Goal: Information Seeking & Learning: Learn about a topic

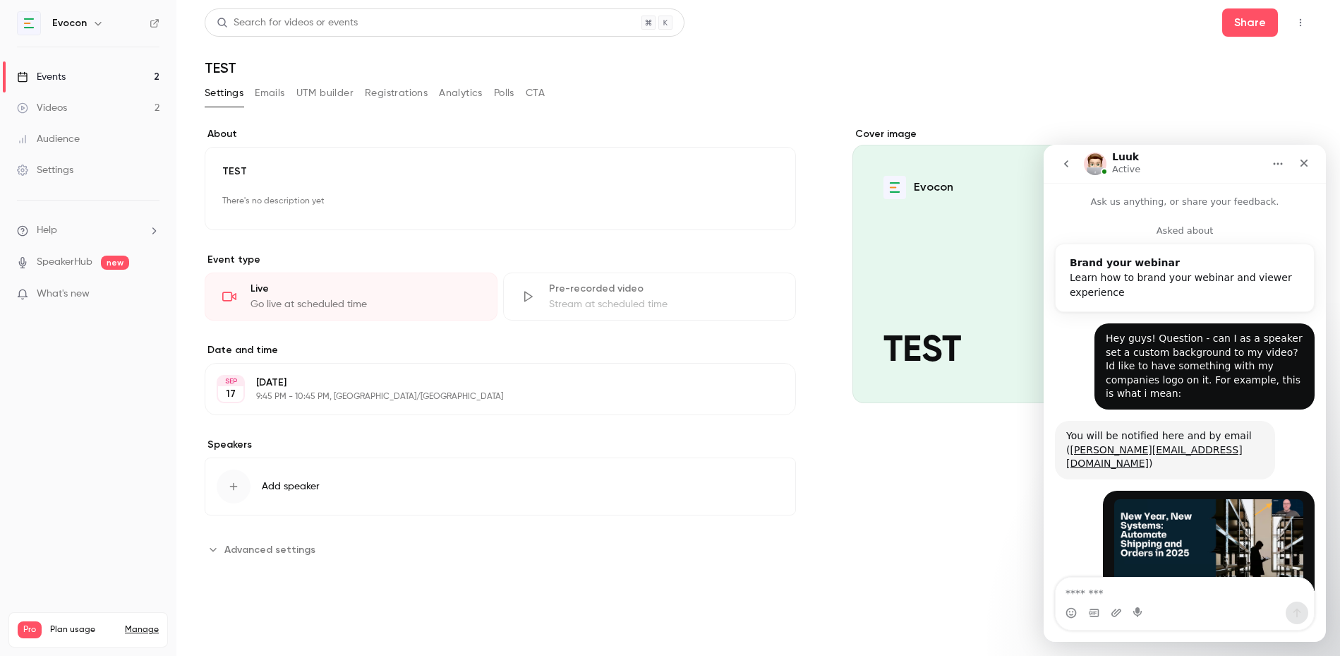
scroll to position [2, 0]
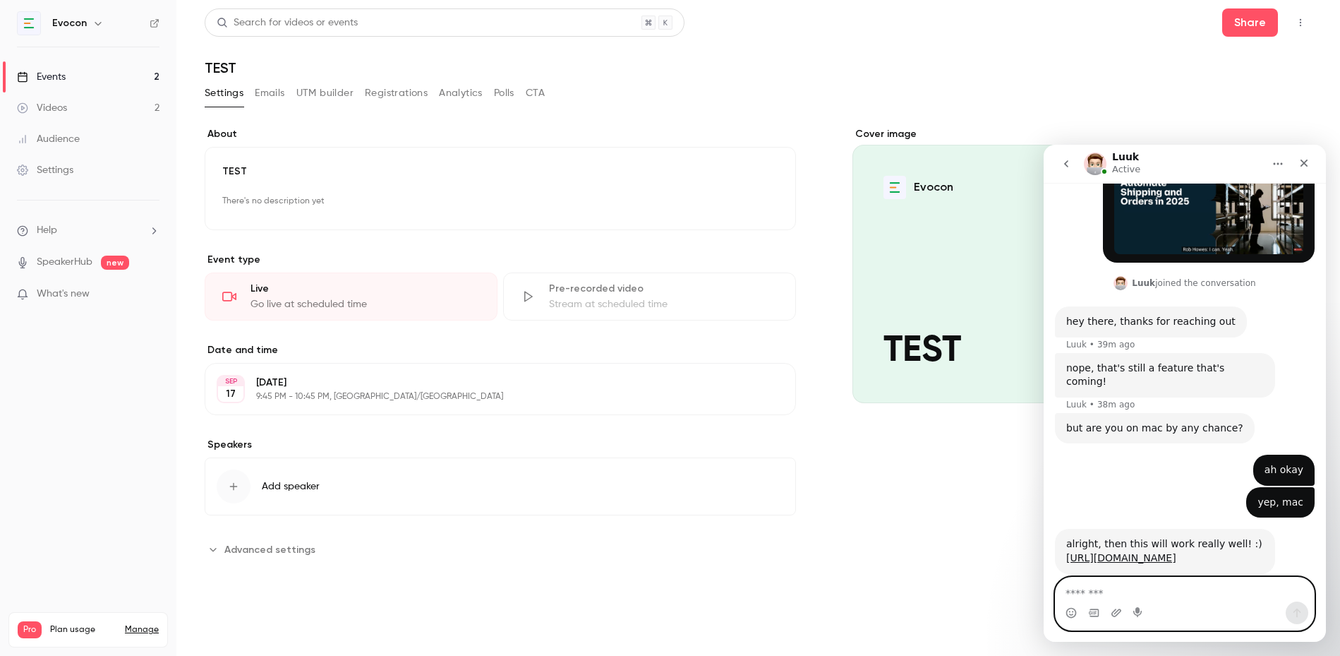
click at [1131, 594] on textarea "Message…" at bounding box center [1185, 589] width 258 height 24
type textarea "**********"
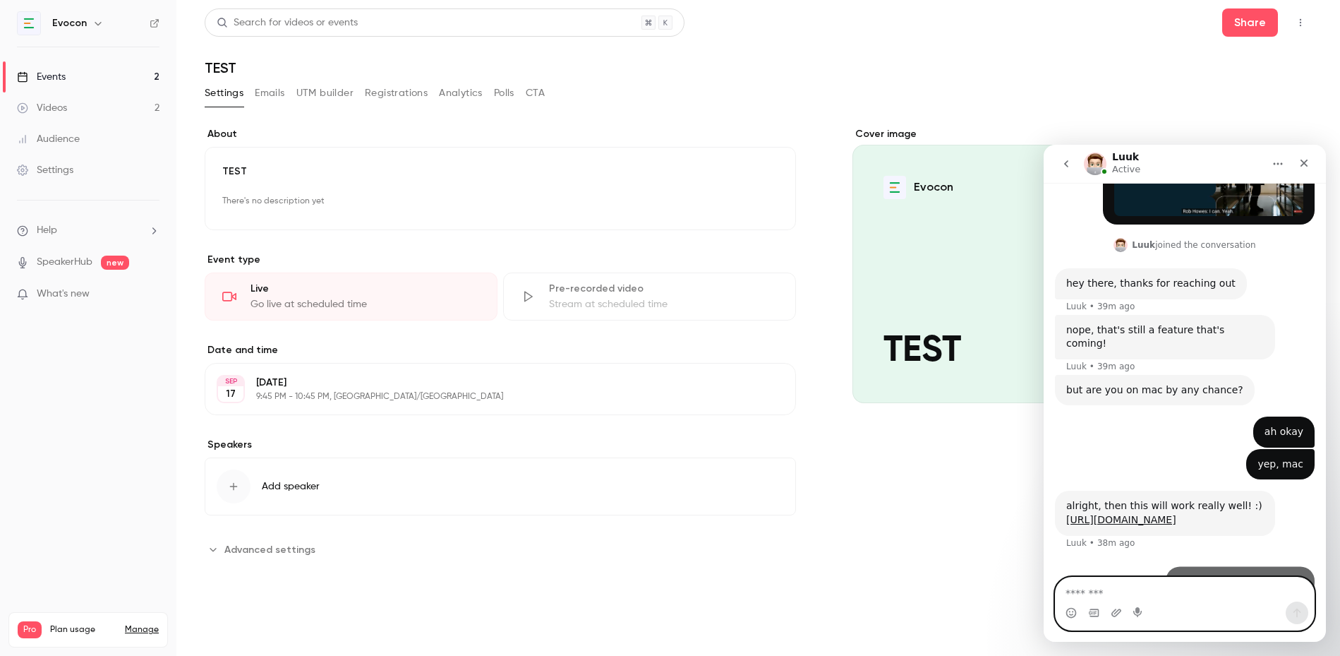
scroll to position [392, 0]
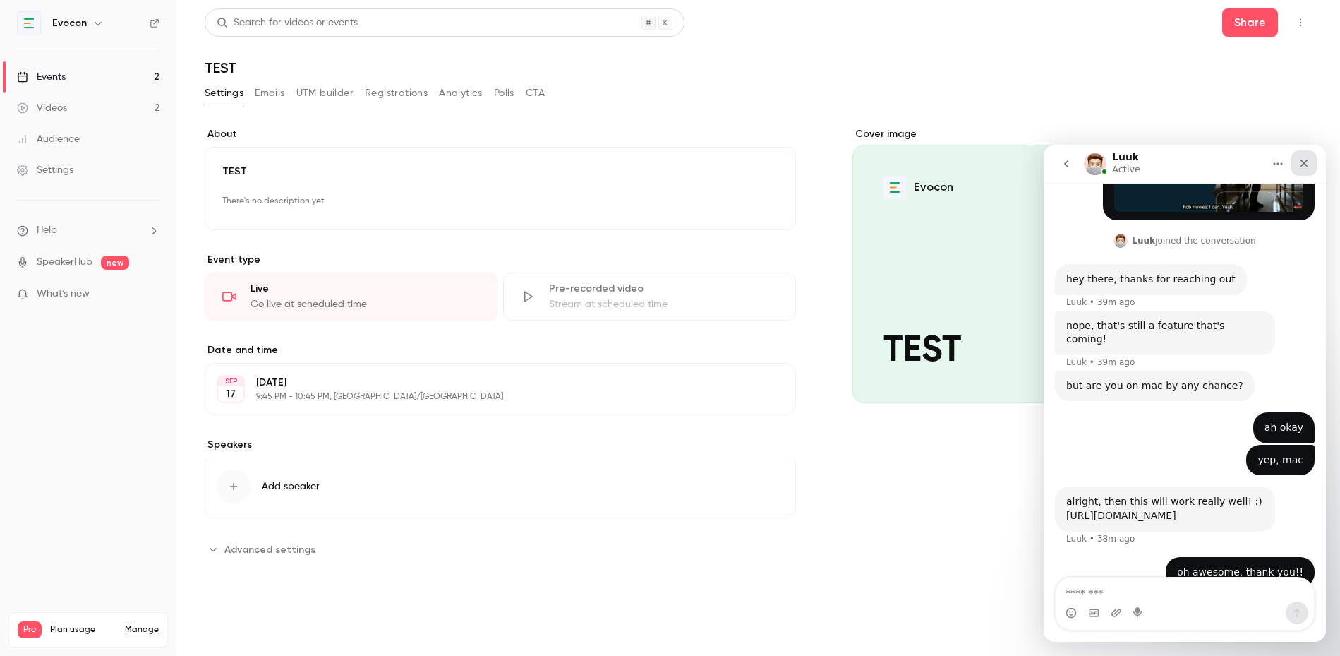
click at [1301, 162] on icon "Close" at bounding box center [1304, 162] width 11 height 11
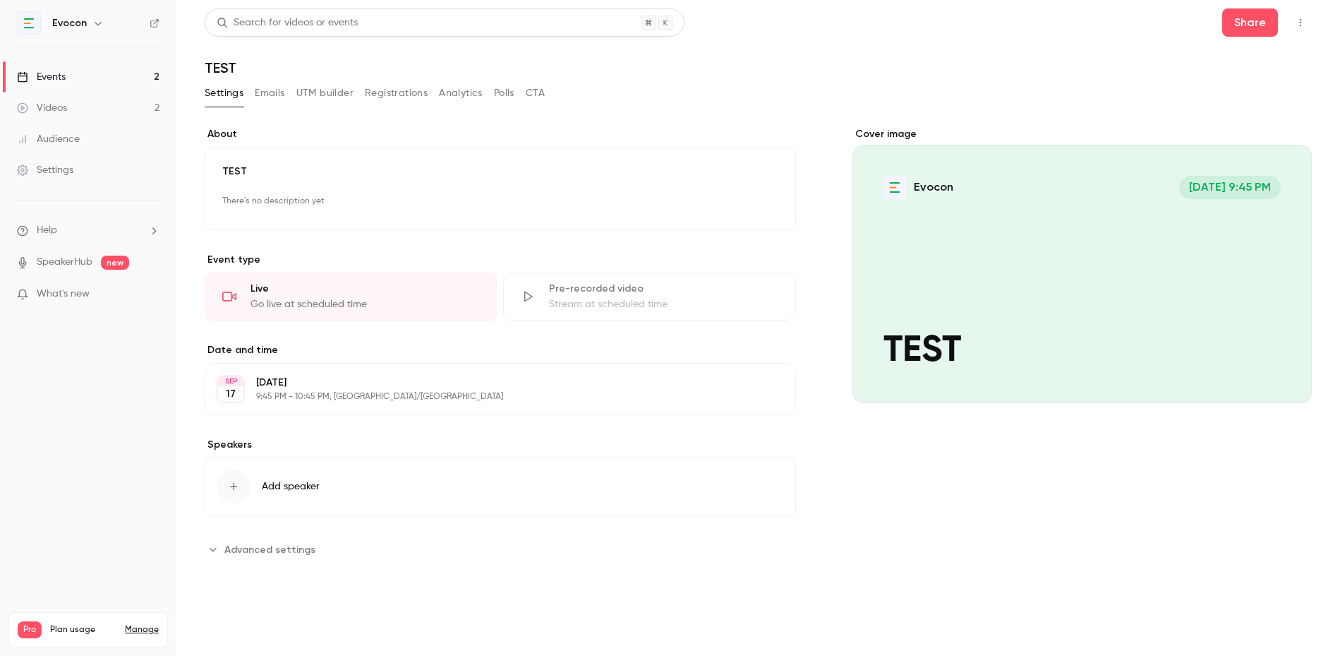
scroll to position [364, 0]
click at [70, 103] on link "Videos 2" at bounding box center [88, 107] width 176 height 31
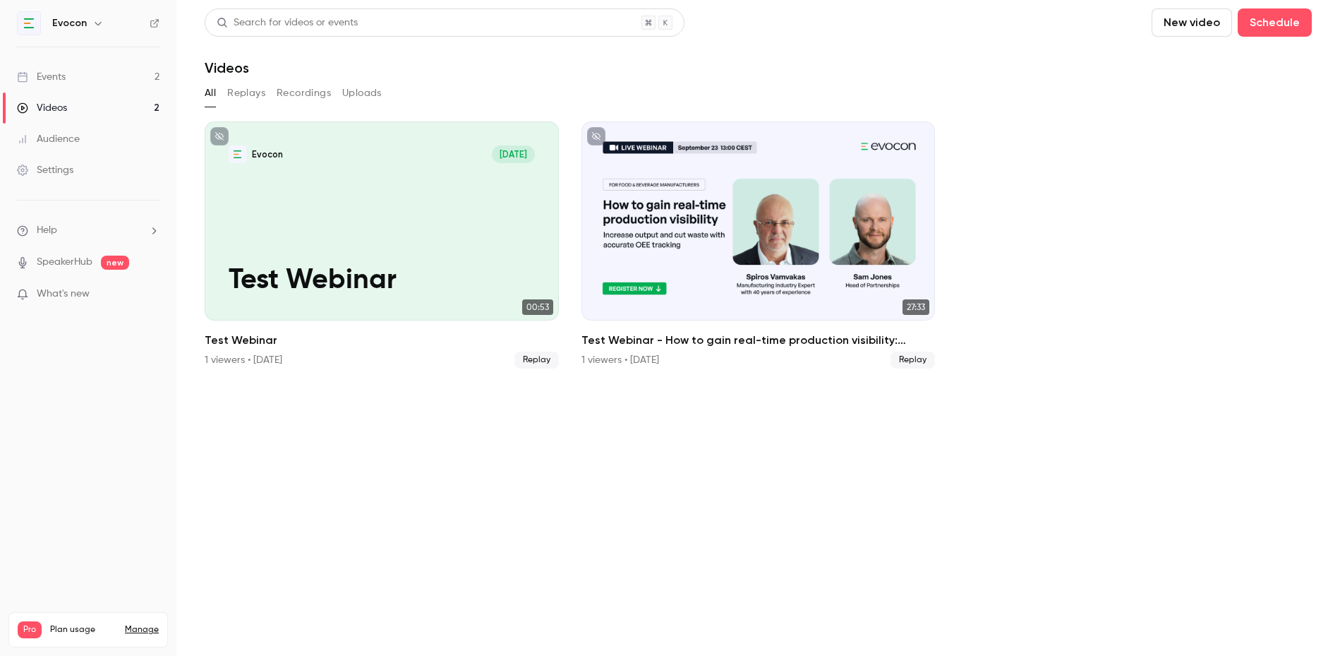
click at [100, 84] on link "Events 2" at bounding box center [88, 76] width 176 height 31
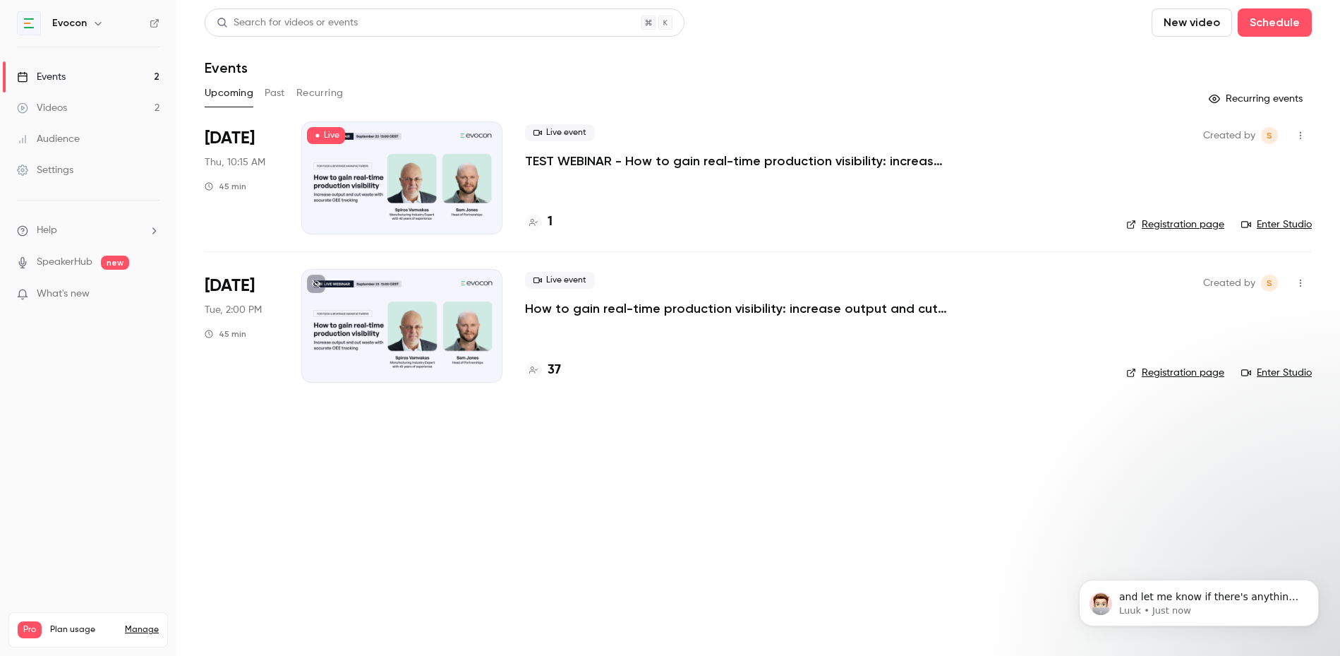
scroll to position [484, 0]
click at [1311, 582] on icon "Dismiss notification" at bounding box center [1315, 584] width 8 height 8
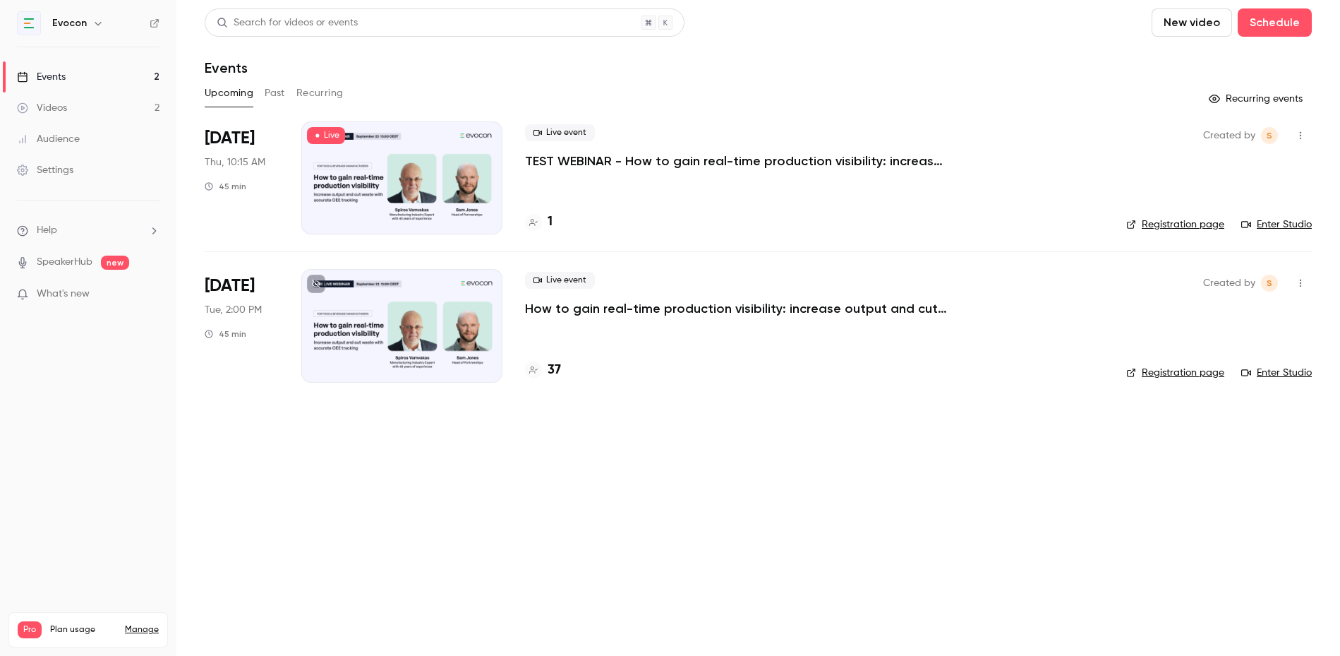
click at [89, 75] on link "Events 2" at bounding box center [88, 76] width 176 height 31
click at [622, 305] on p "How to gain real-time production visibility: increase output and cut waste with…" at bounding box center [737, 308] width 424 height 17
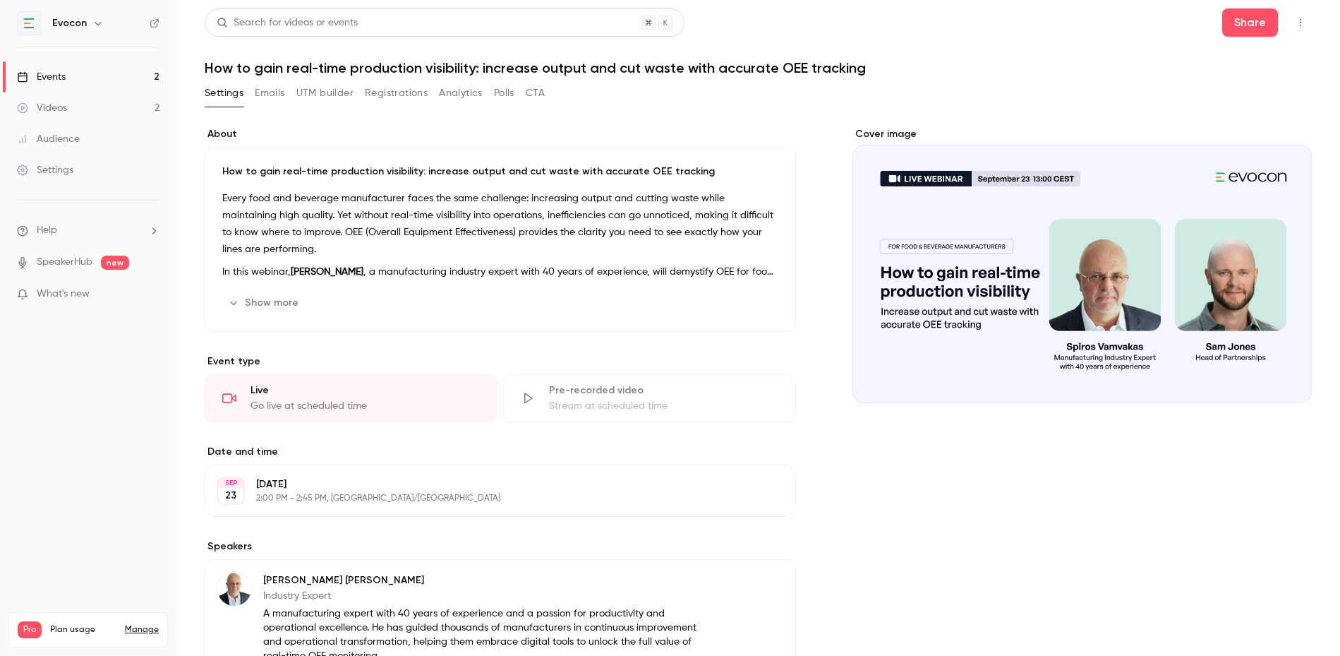
click at [401, 100] on button "Registrations" at bounding box center [396, 93] width 63 height 23
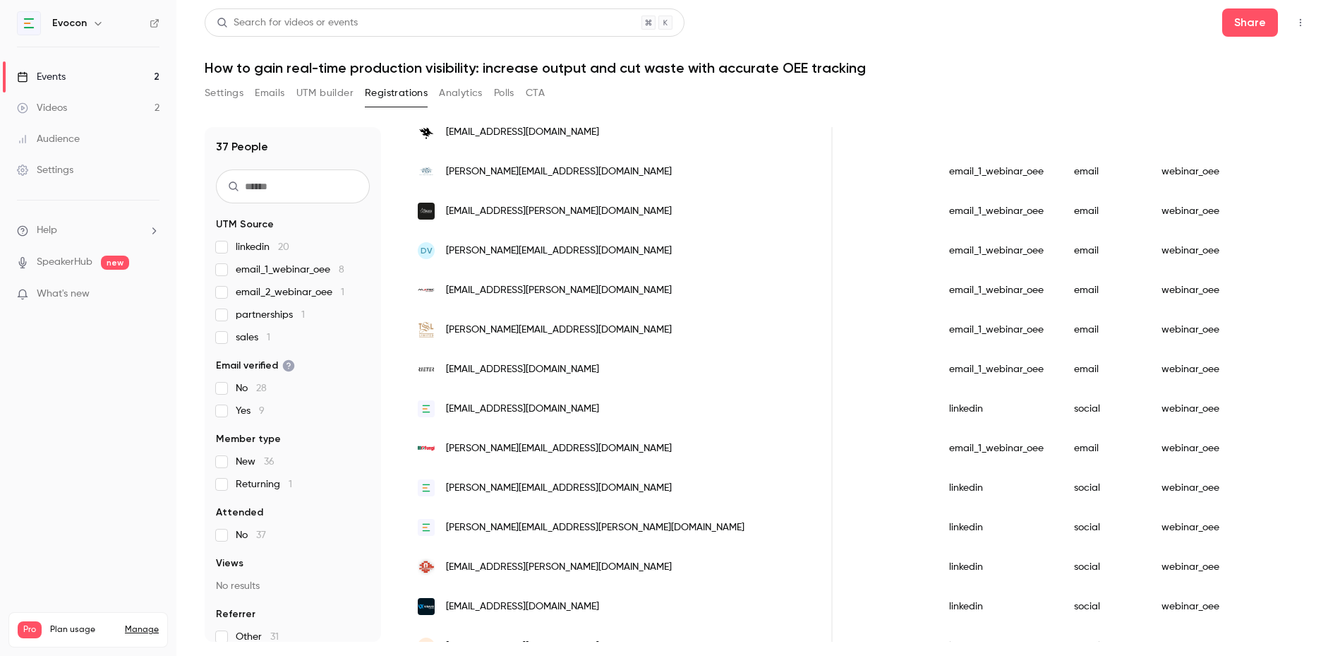
scroll to position [1083, 0]
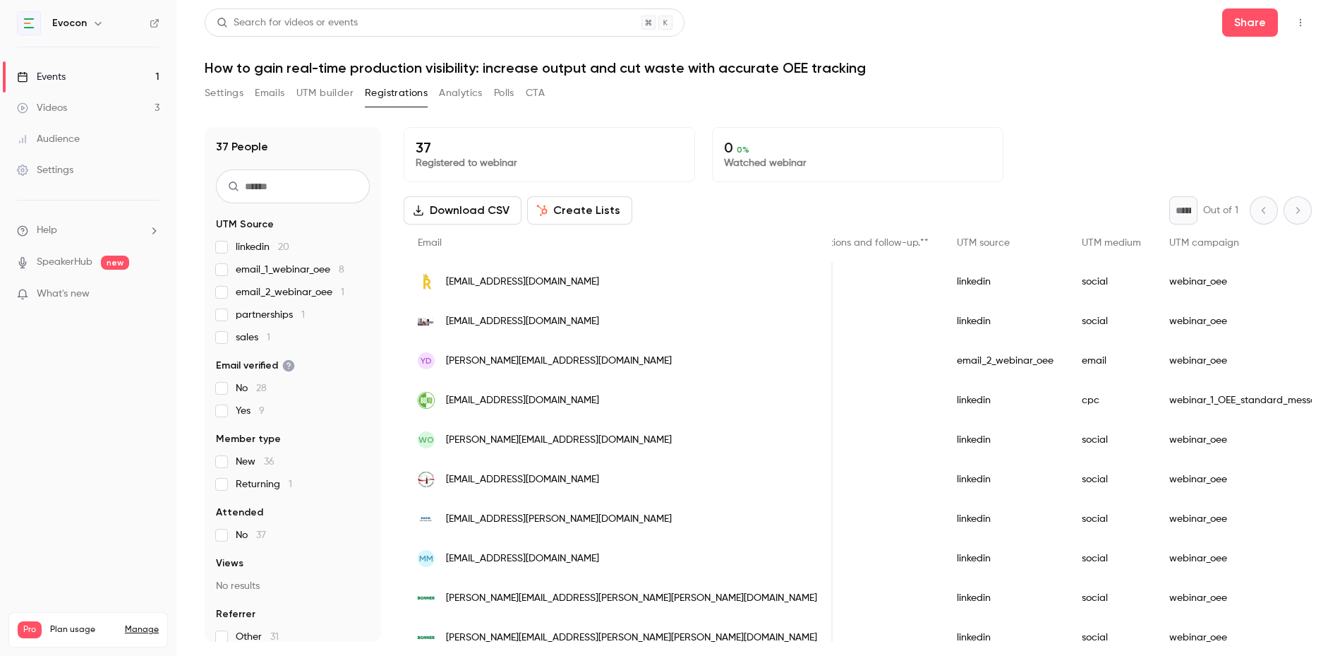
scroll to position [0, 1402]
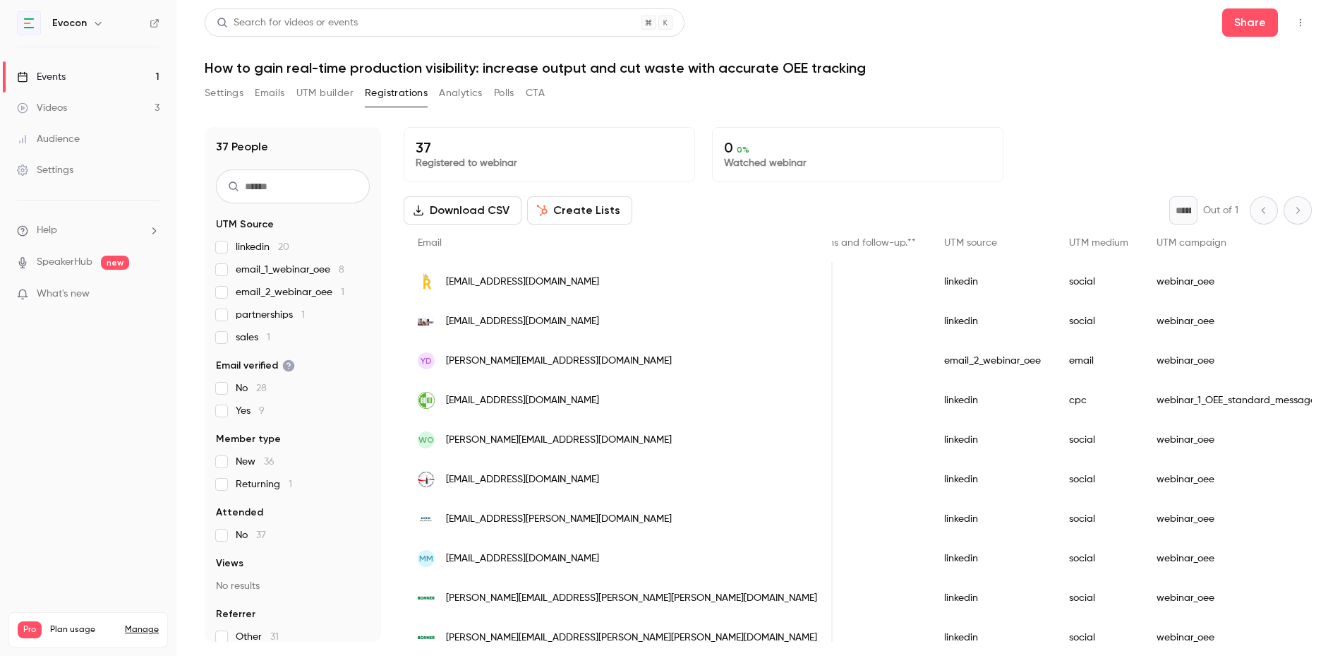
click at [62, 70] on div "Events" at bounding box center [41, 77] width 49 height 14
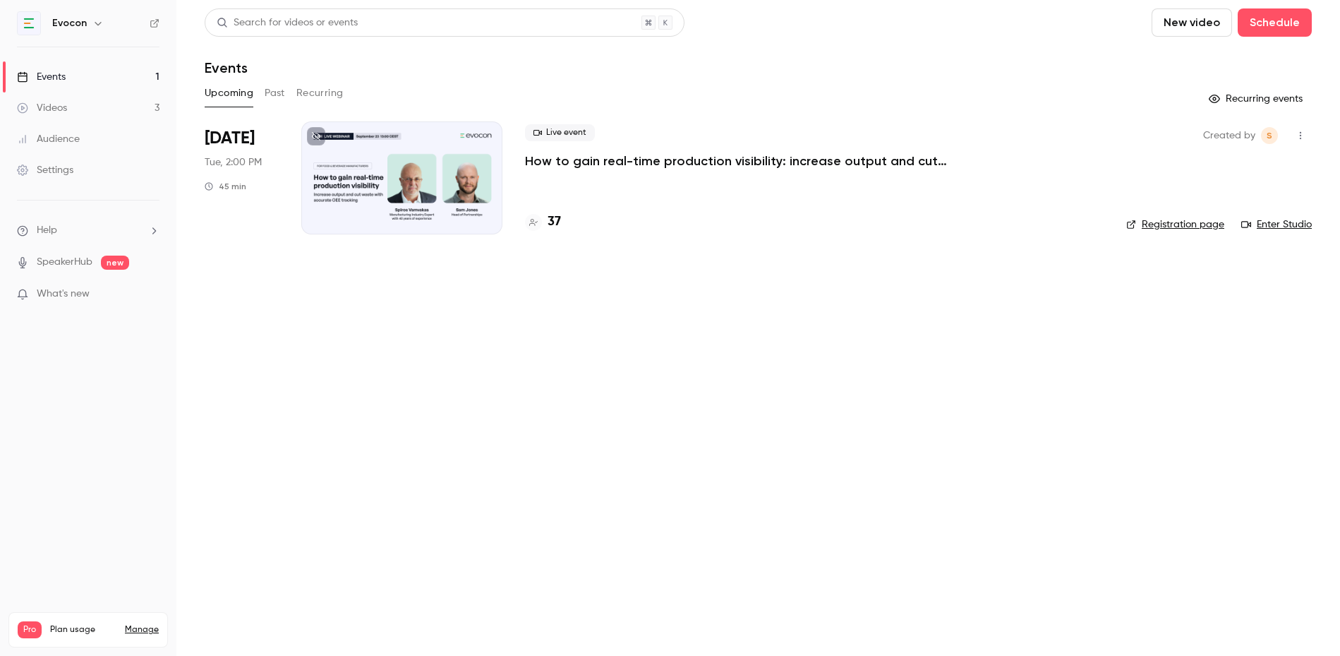
click at [64, 76] on div "Events" at bounding box center [41, 77] width 49 height 14
click at [632, 163] on p "How to gain real-time production visibility: increase output and cut waste with…" at bounding box center [737, 160] width 424 height 17
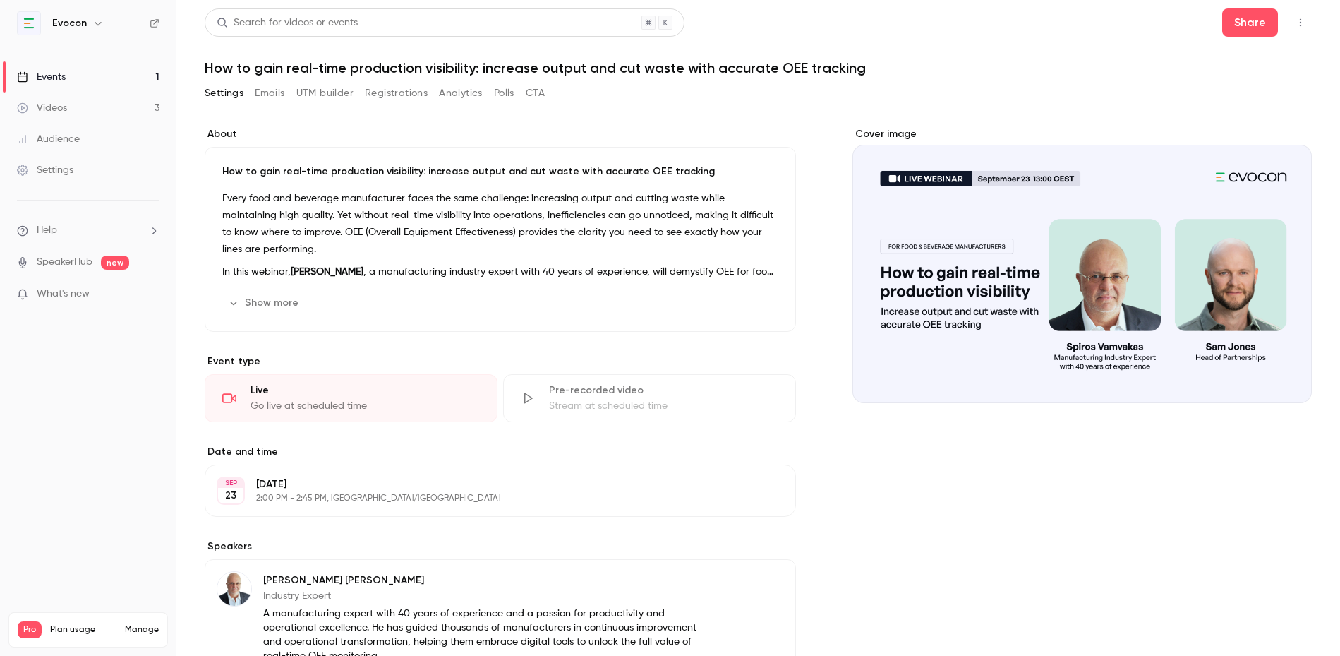
click at [280, 94] on button "Emails" at bounding box center [270, 93] width 30 height 23
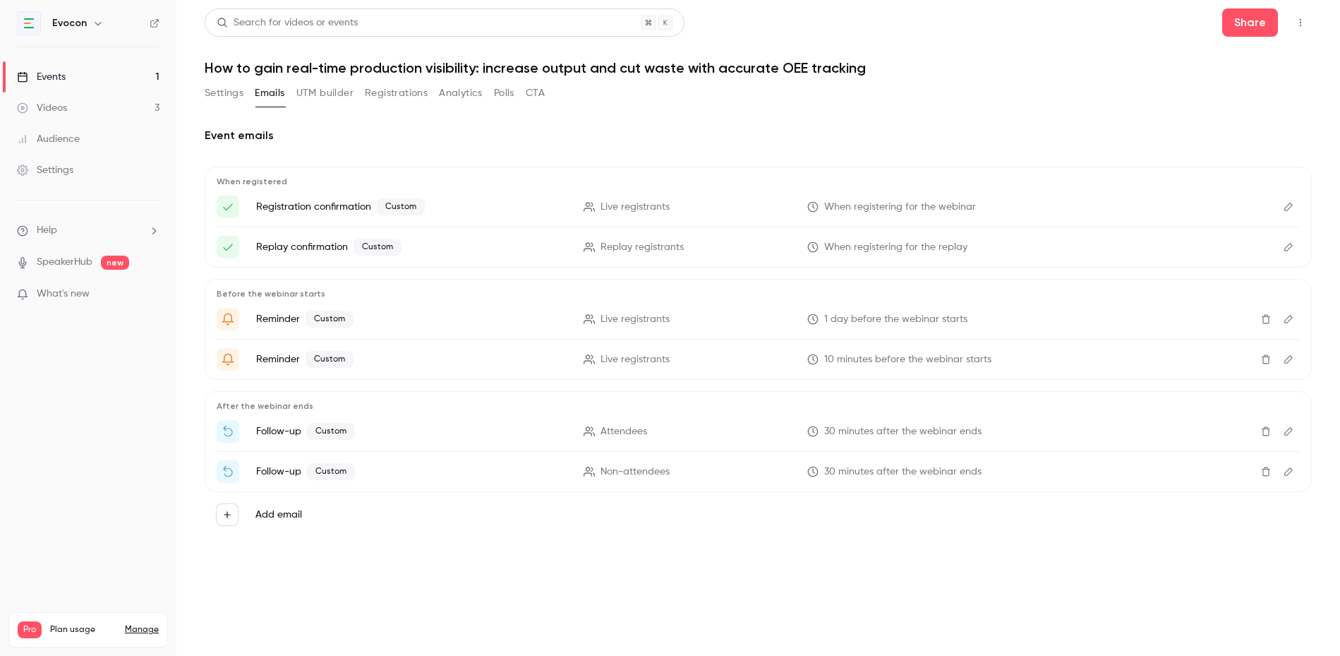
click at [1287, 429] on icon "Edit" at bounding box center [1288, 431] width 11 height 10
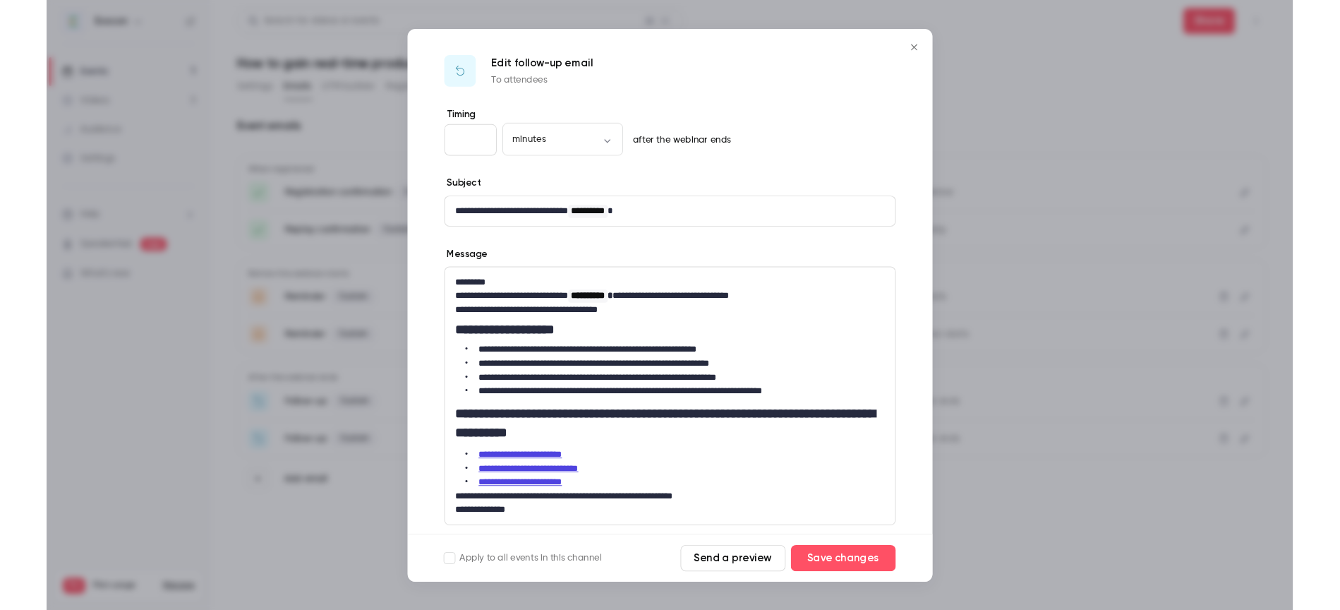
scroll to position [1, 0]
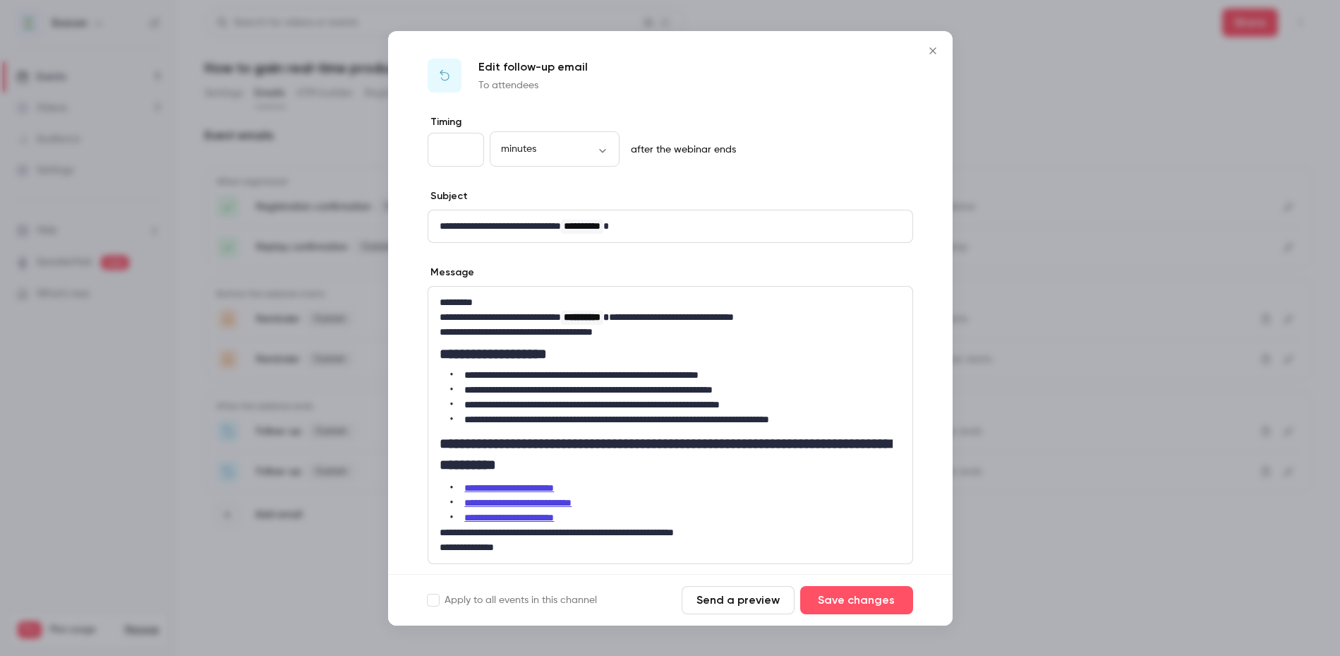
click at [736, 599] on button "Send a preview" at bounding box center [738, 600] width 113 height 28
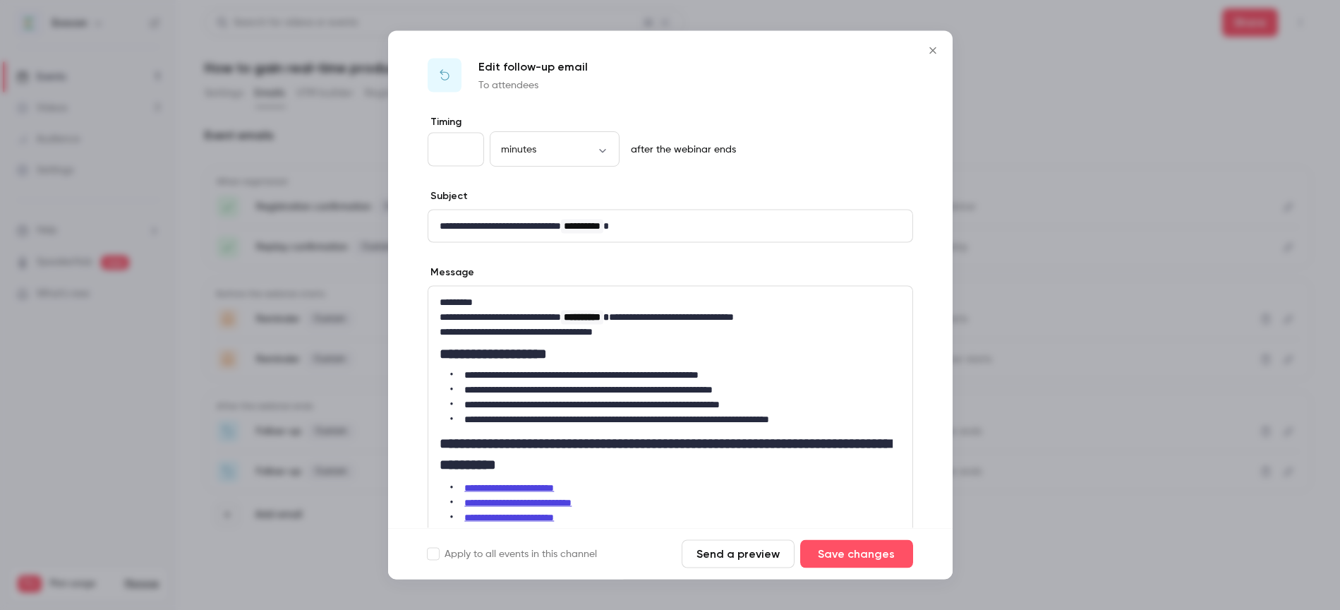
click at [936, 56] on button "Close" at bounding box center [933, 51] width 28 height 28
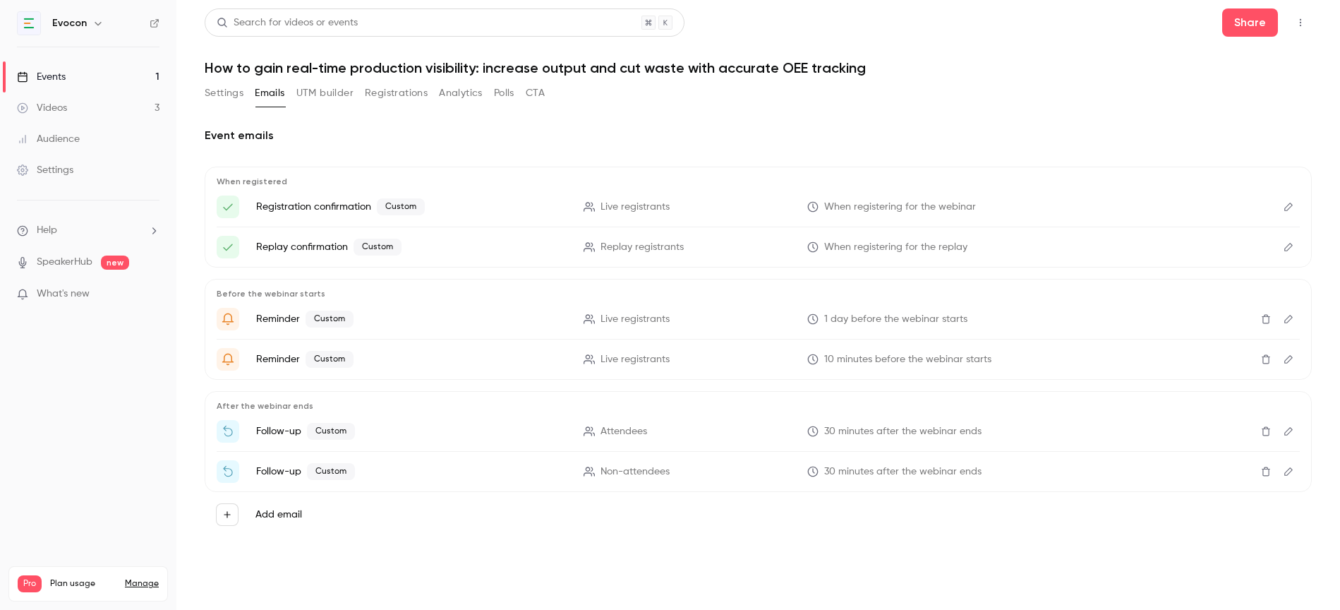
click at [87, 104] on link "Videos 3" at bounding box center [88, 107] width 176 height 31
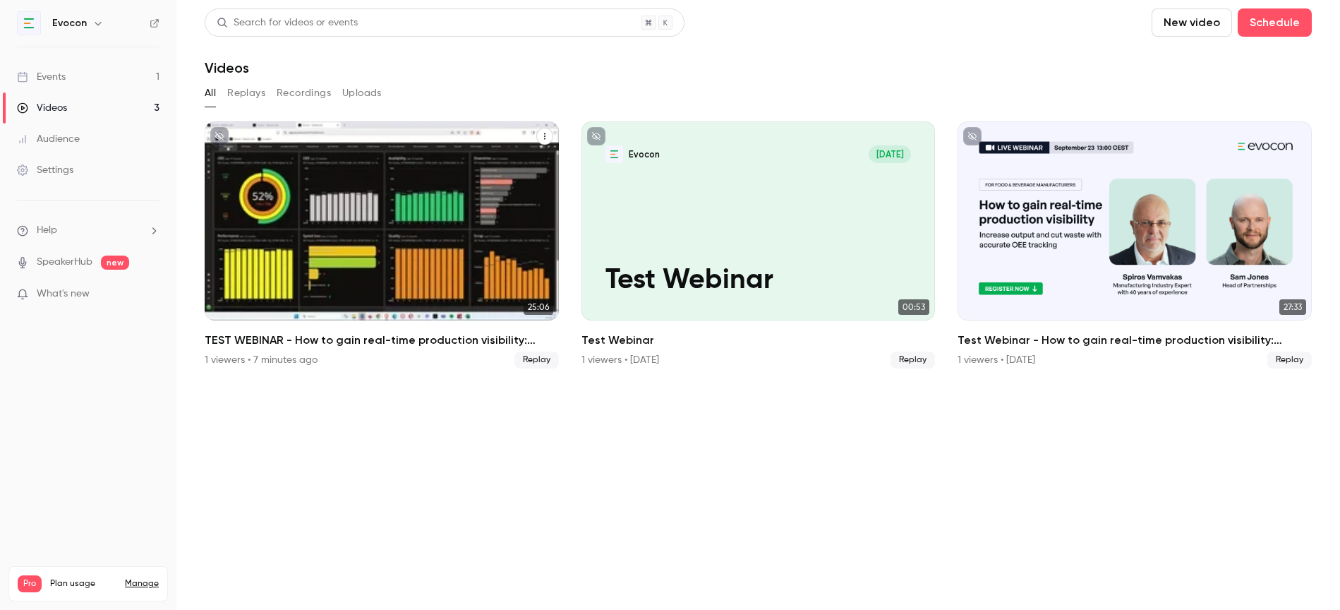
click at [325, 335] on h2 "TEST WEBINAR - How to gain real-time production visibility: increase output and…" at bounding box center [382, 340] width 354 height 17
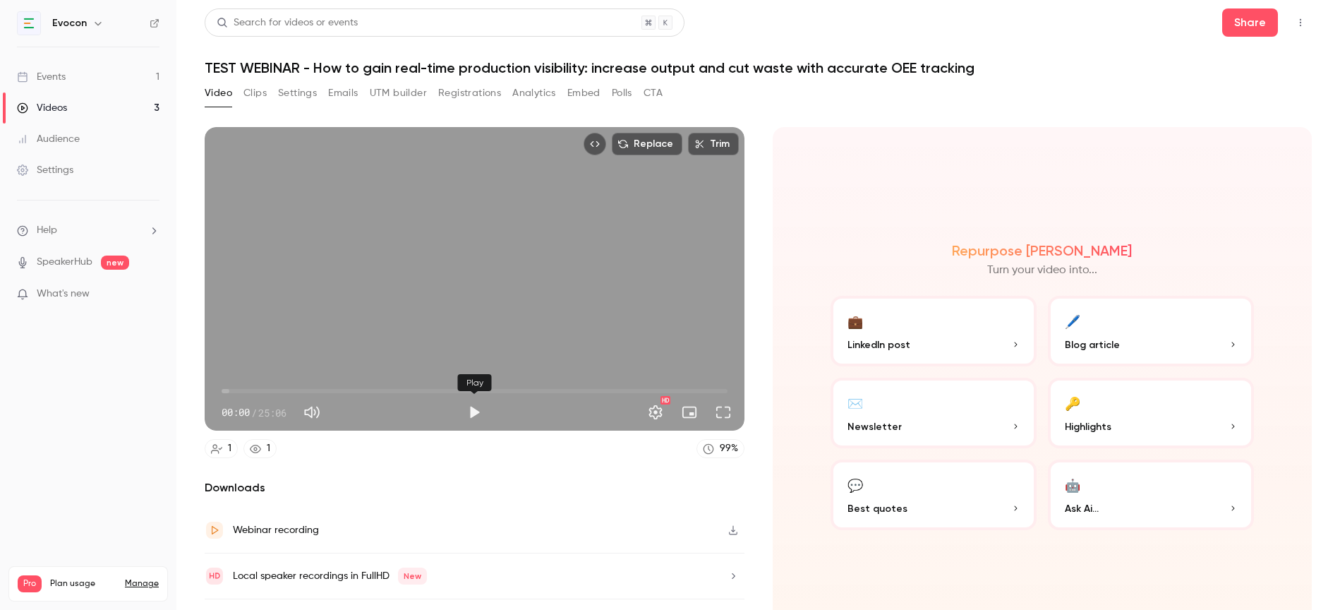
click at [481, 413] on button "Play" at bounding box center [474, 412] width 28 height 28
click at [296, 386] on span "03:42" at bounding box center [475, 391] width 506 height 23
click at [406, 389] on span "03:43" at bounding box center [475, 391] width 506 height 23
click at [474, 414] on button "Pause" at bounding box center [474, 412] width 28 height 28
type input "*****"
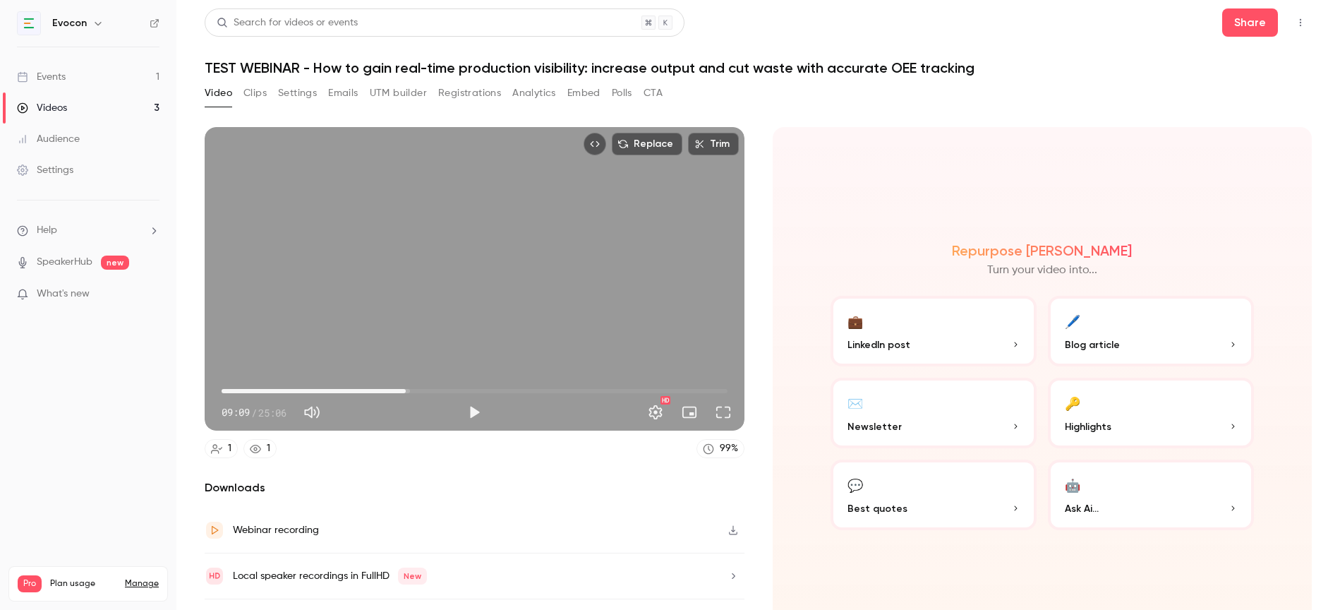
scroll to position [35, 0]
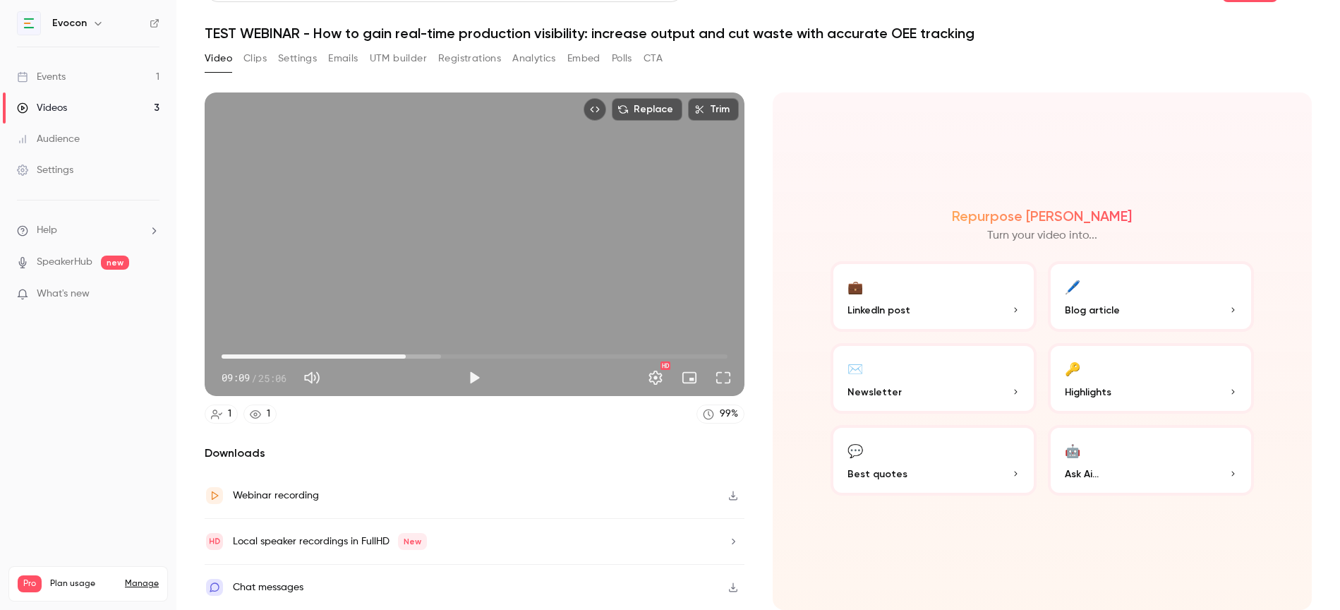
click at [734, 540] on icon "button" at bounding box center [733, 541] width 11 height 10
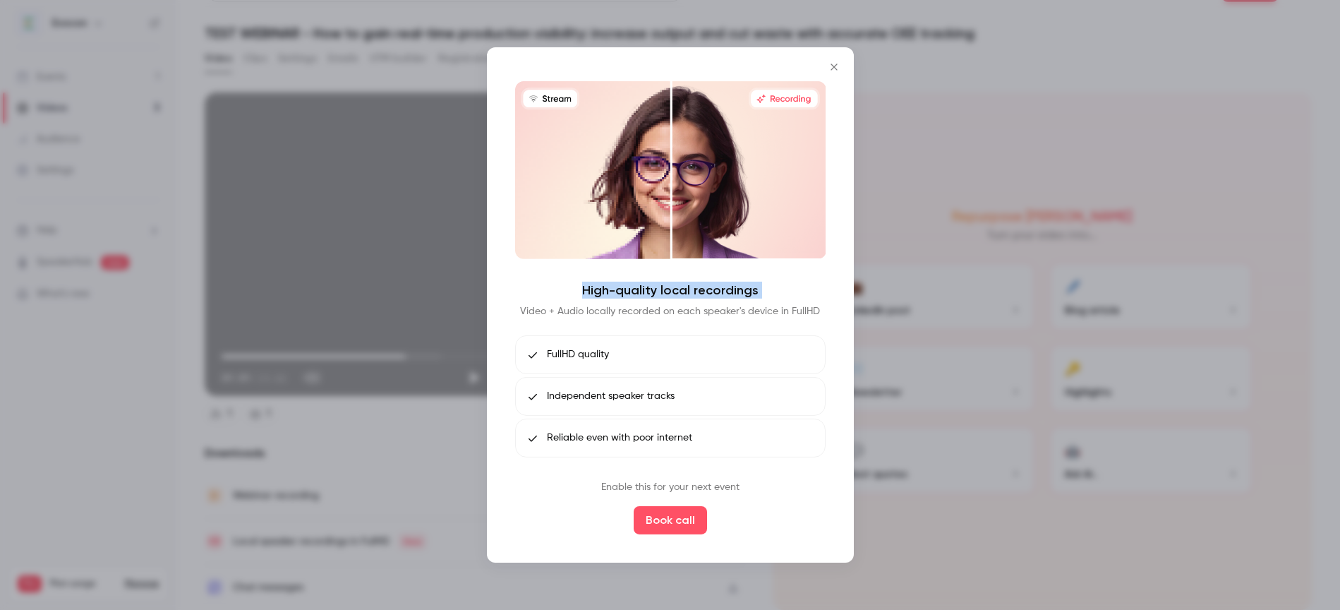
drag, startPoint x: 580, startPoint y: 287, endPoint x: 781, endPoint y: 293, distance: 201.3
click at [793, 292] on div "High-quality local recordings Video + Audio locally recorded on each speaker's …" at bounding box center [670, 300] width 311 height 37
drag, startPoint x: 522, startPoint y: 311, endPoint x: 851, endPoint y: 313, distance: 328.9
click at [851, 313] on div "High-quality local recordings Video + Audio locally recorded on each speaker's …" at bounding box center [670, 304] width 367 height 515
drag, startPoint x: 577, startPoint y: 286, endPoint x: 782, endPoint y: 292, distance: 205.5
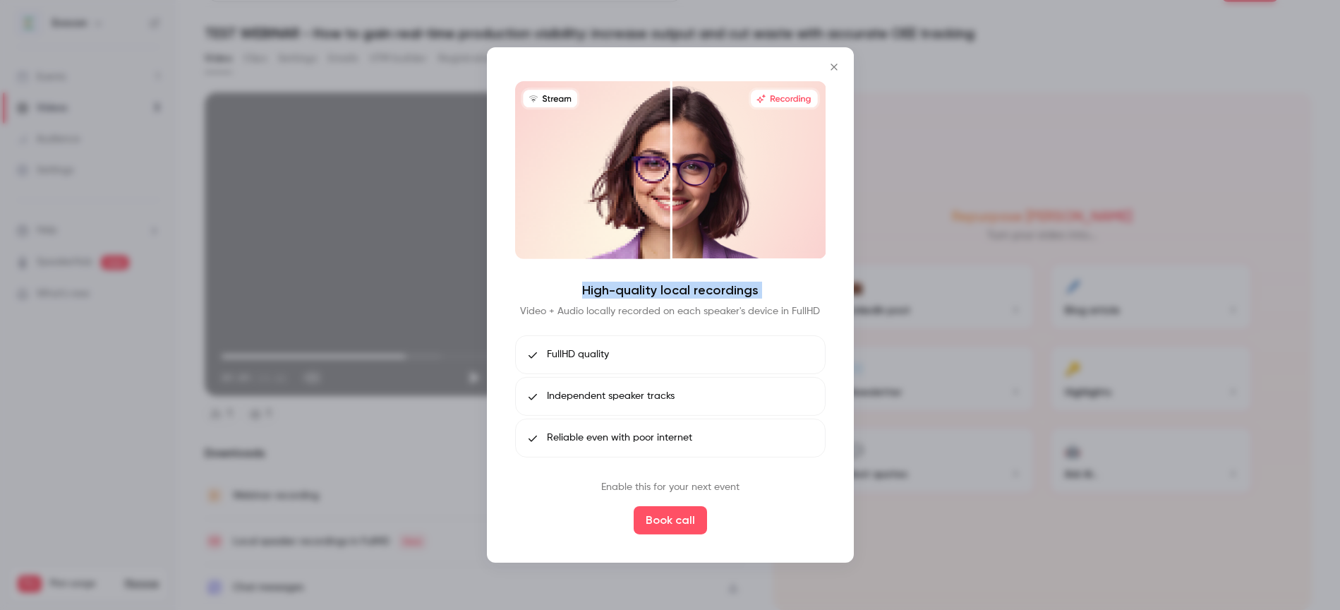
click at [782, 292] on div "High-quality local recordings Video + Audio locally recorded on each speaker's …" at bounding box center [670, 300] width 311 height 37
drag, startPoint x: 525, startPoint y: 307, endPoint x: 836, endPoint y: 314, distance: 310.7
click at [836, 314] on div "High-quality local recordings Video + Audio locally recorded on each speaker's …" at bounding box center [670, 304] width 367 height 515
drag, startPoint x: 596, startPoint y: 488, endPoint x: 733, endPoint y: 498, distance: 137.2
click at [733, 498] on div "High-quality local recordings Video + Audio locally recorded on each speaker's …" at bounding box center [670, 307] width 311 height 453
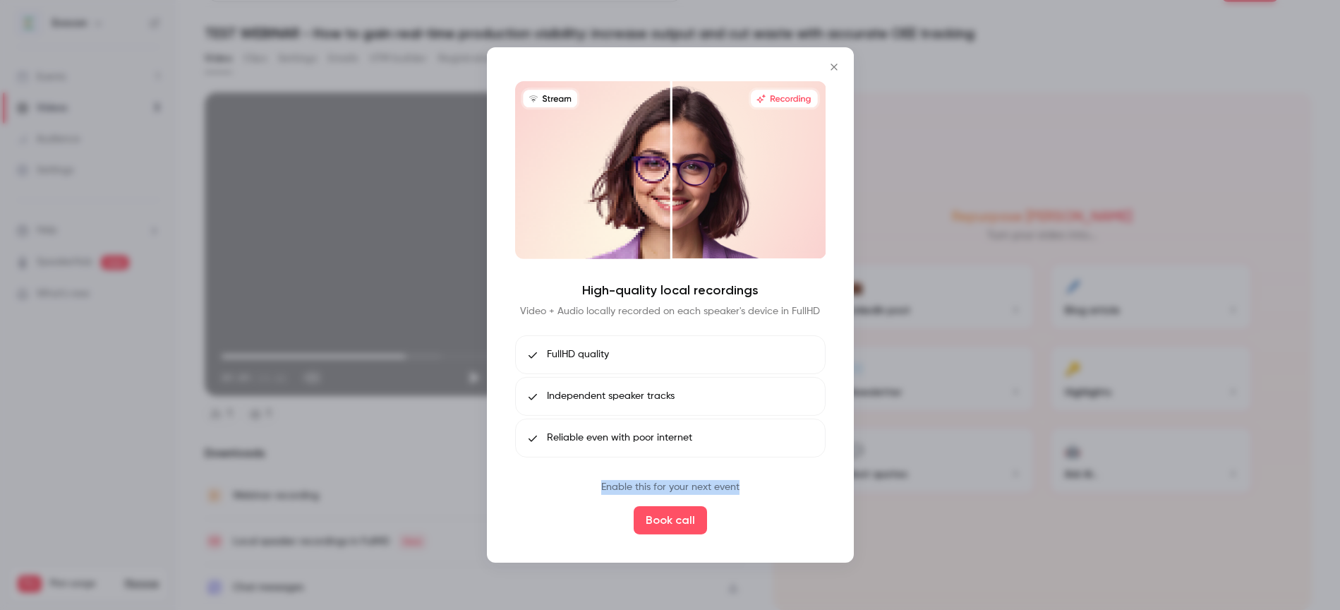
click at [829, 65] on icon "Close" at bounding box center [834, 66] width 17 height 11
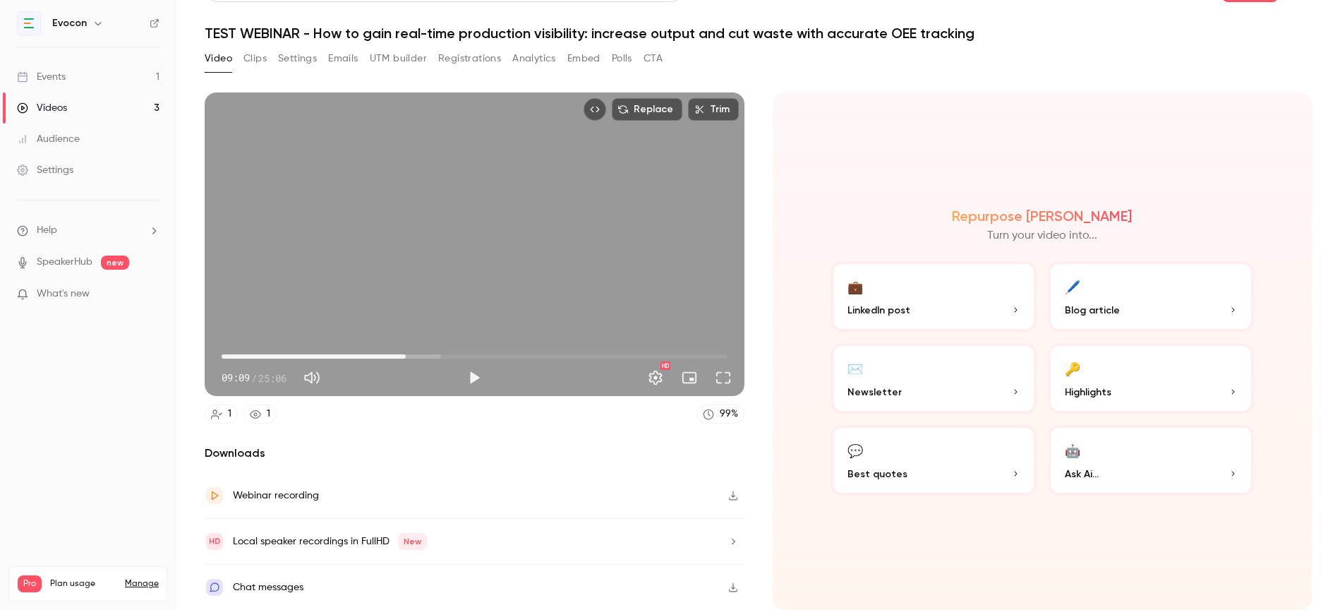
click at [56, 77] on div "Events" at bounding box center [41, 77] width 49 height 14
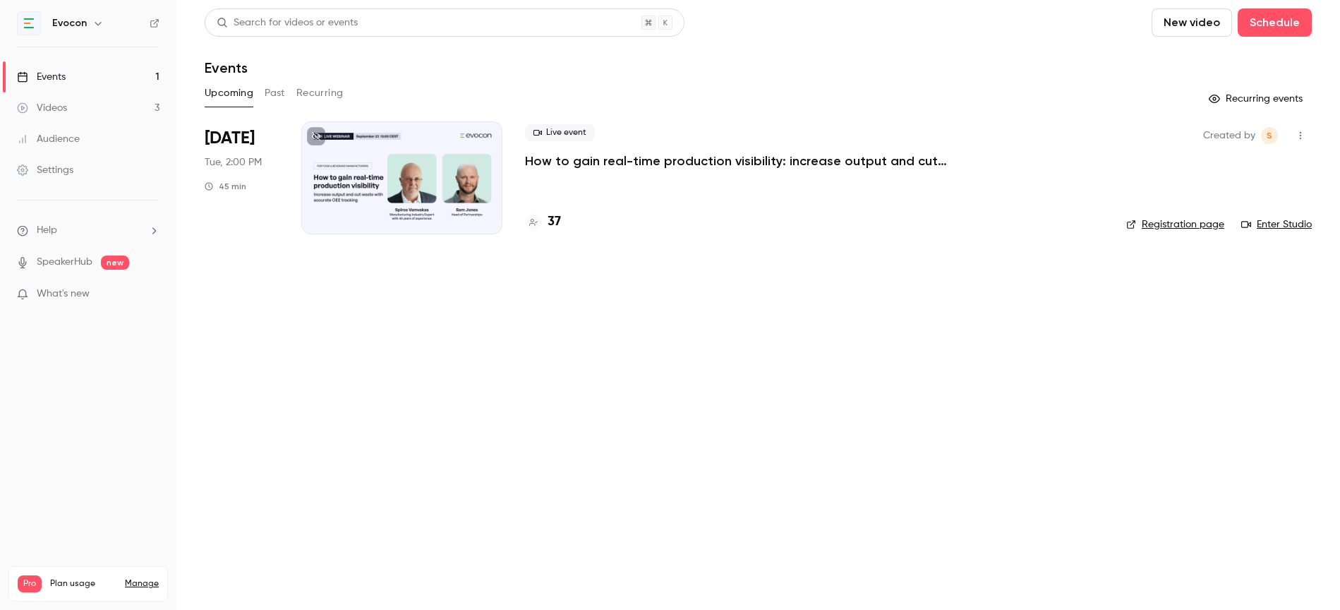
click at [676, 162] on p "How to gain real-time production visibility: increase output and cut waste with…" at bounding box center [737, 160] width 424 height 17
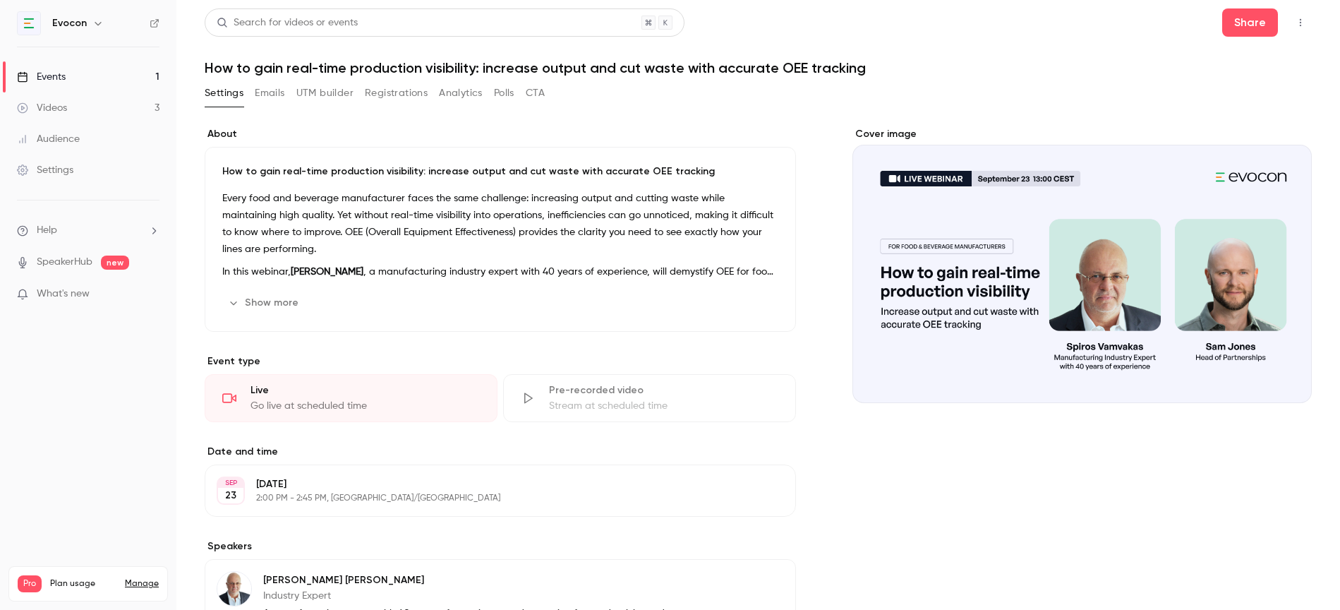
click at [393, 100] on button "Registrations" at bounding box center [396, 93] width 63 height 23
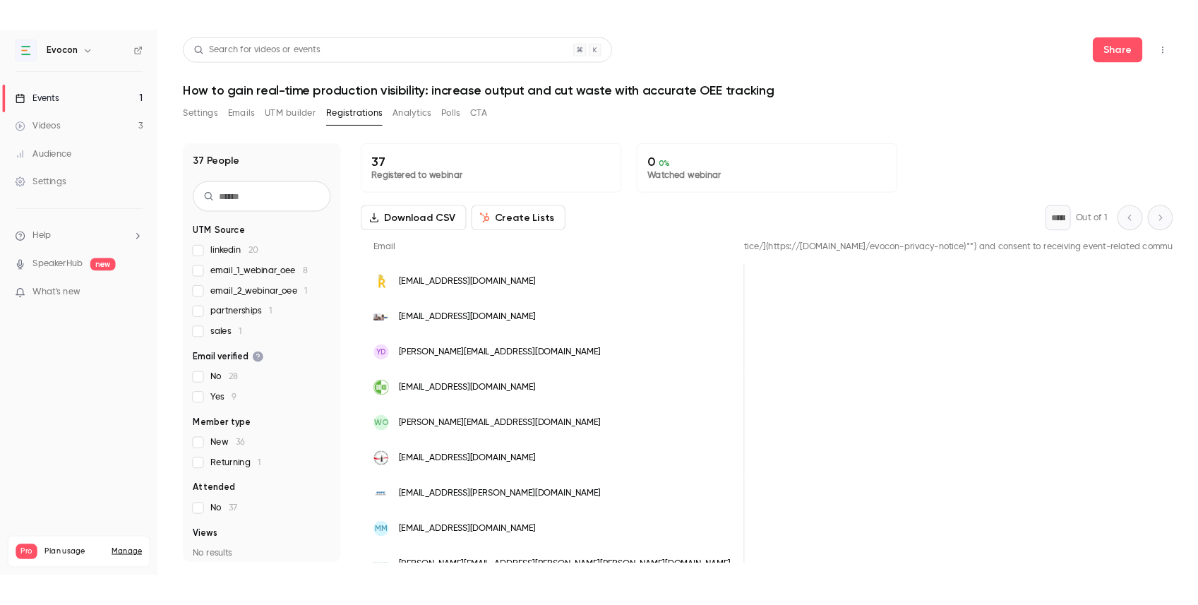
scroll to position [0, 927]
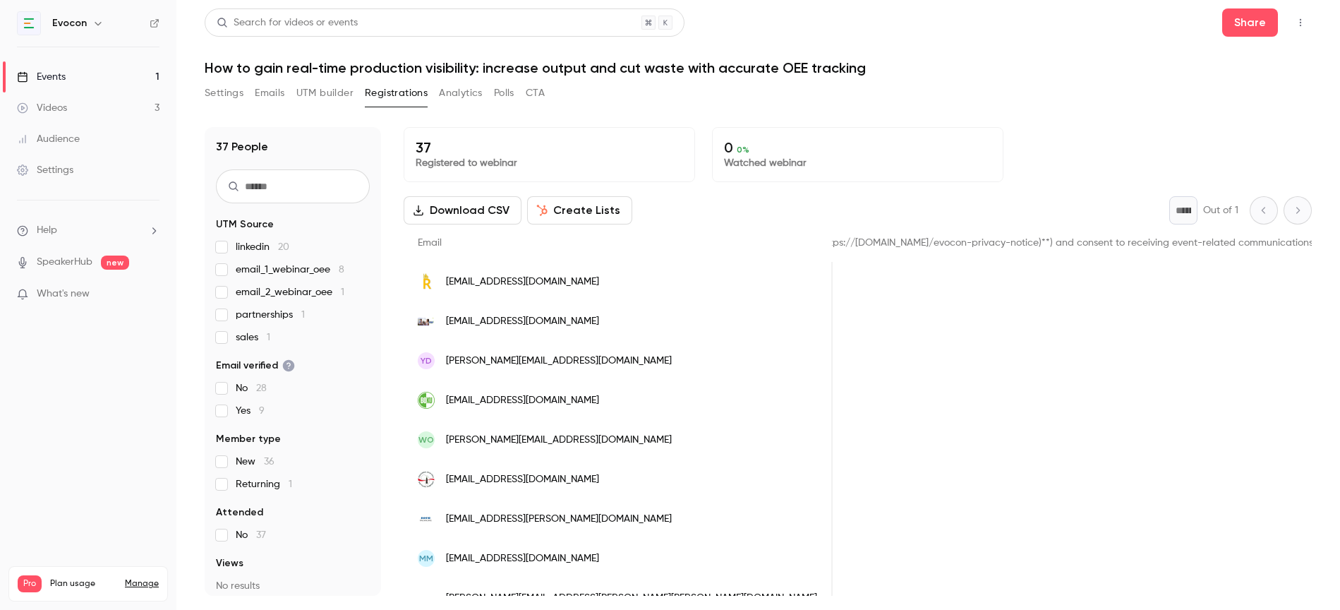
click at [94, 75] on link "Events 1" at bounding box center [88, 76] width 176 height 31
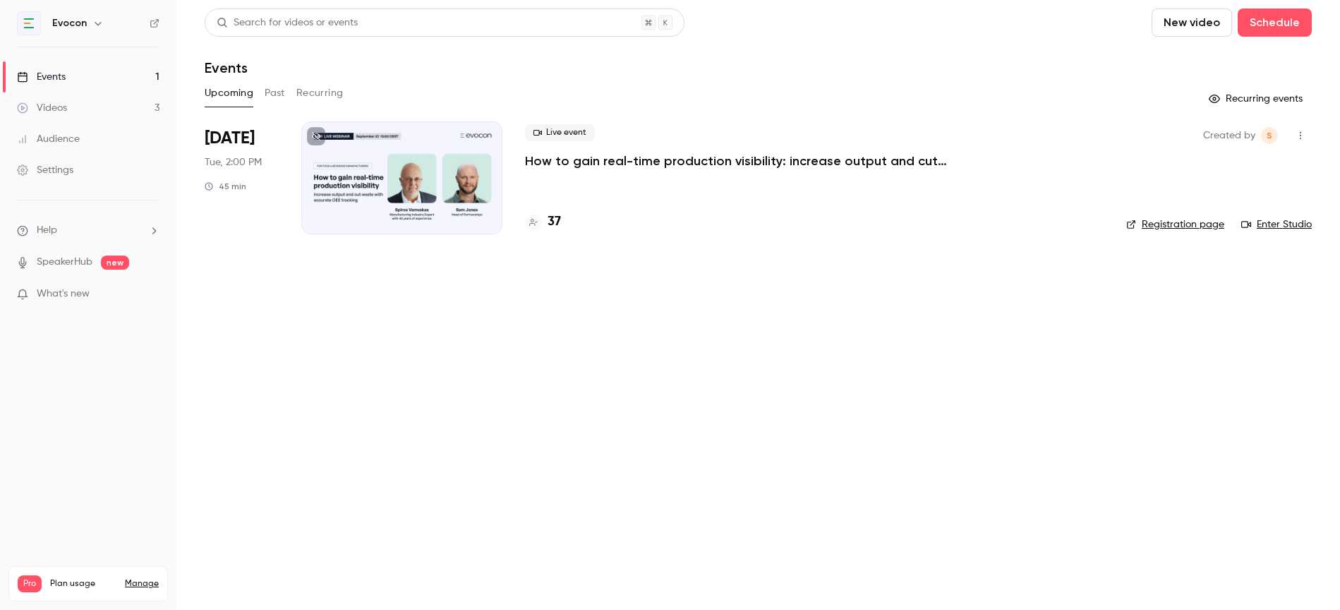
click at [68, 109] on link "Videos 3" at bounding box center [88, 107] width 176 height 31
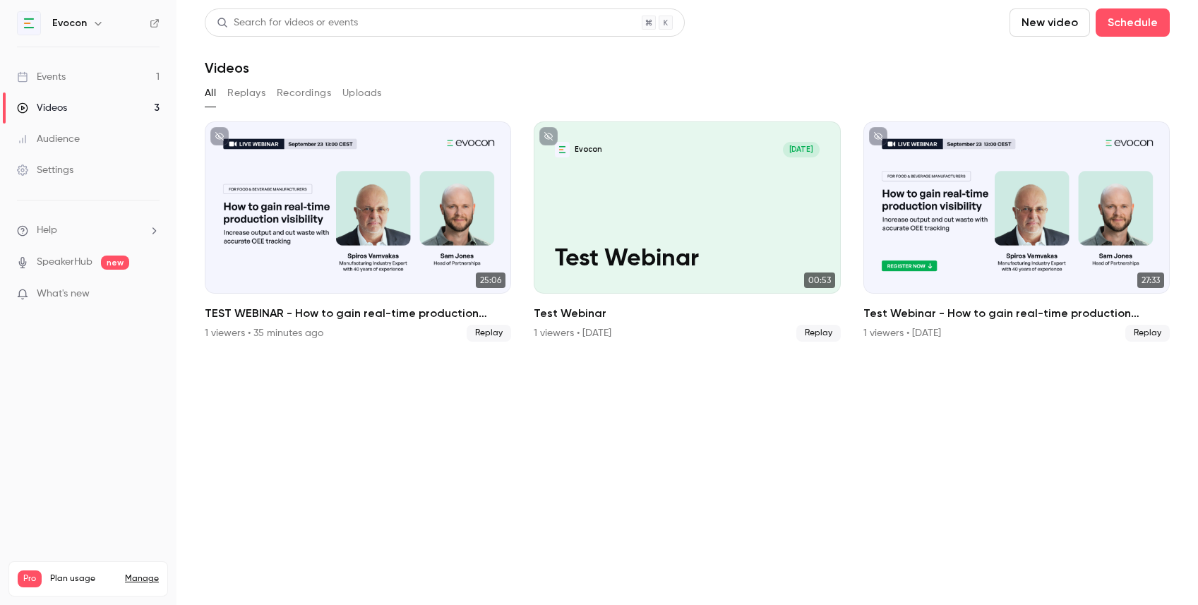
click at [149, 80] on link "Events 1" at bounding box center [88, 76] width 176 height 31
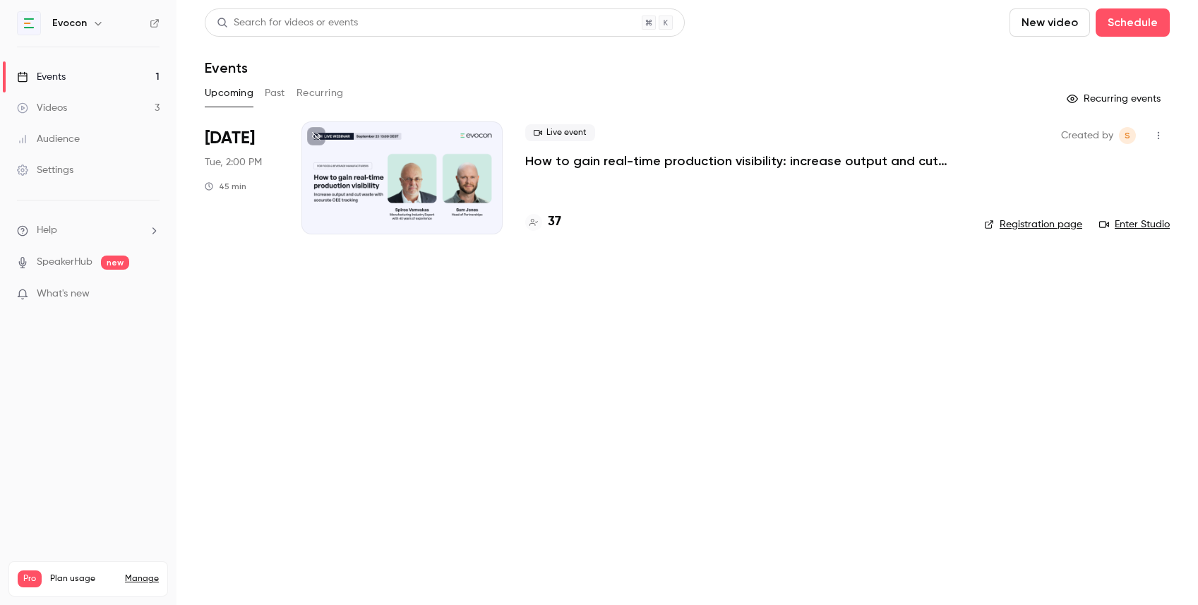
click at [130, 76] on link "Events 1" at bounding box center [88, 76] width 176 height 31
